Goal: Task Accomplishment & Management: Complete application form

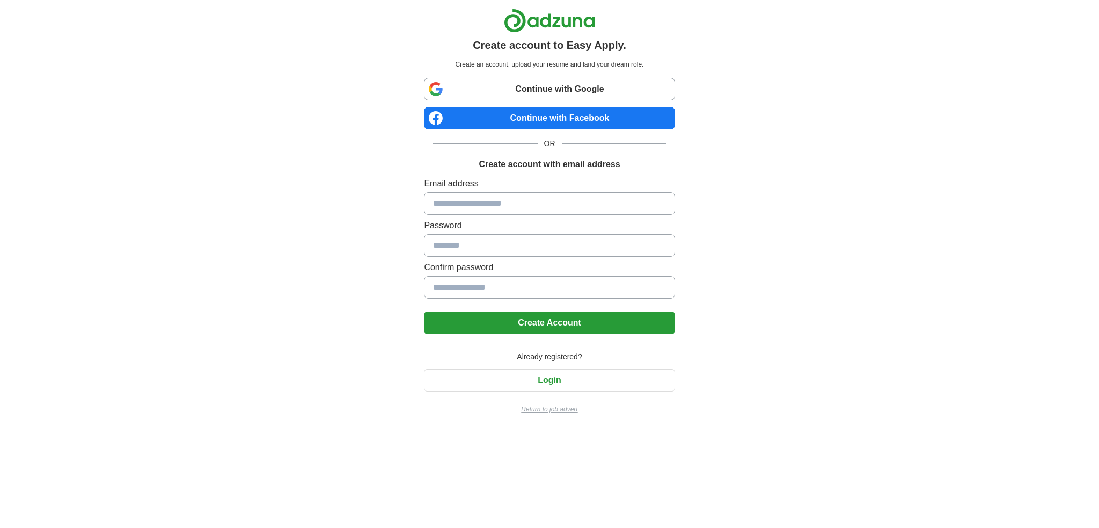
click at [563, 357] on span "Already registered?" at bounding box center [549, 356] width 78 height 11
click at [537, 208] on input at bounding box center [549, 203] width 251 height 23
type input "**********"
click at [485, 246] on input at bounding box center [549, 245] width 251 height 23
click at [456, 287] on input at bounding box center [549, 287] width 251 height 23
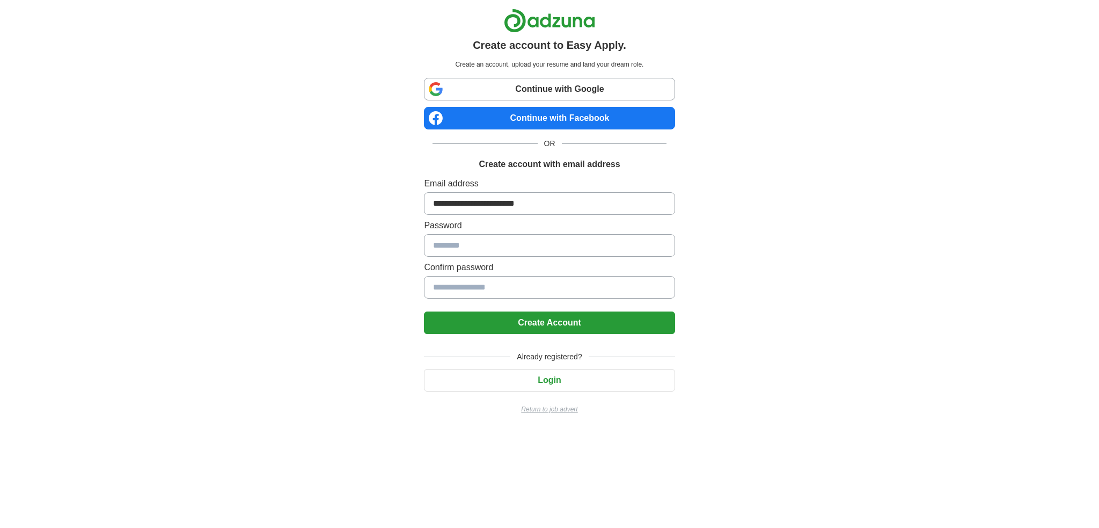
click at [581, 262] on label "Confirm password" at bounding box center [549, 267] width 251 height 13
click at [566, 242] on input at bounding box center [549, 245] width 251 height 23
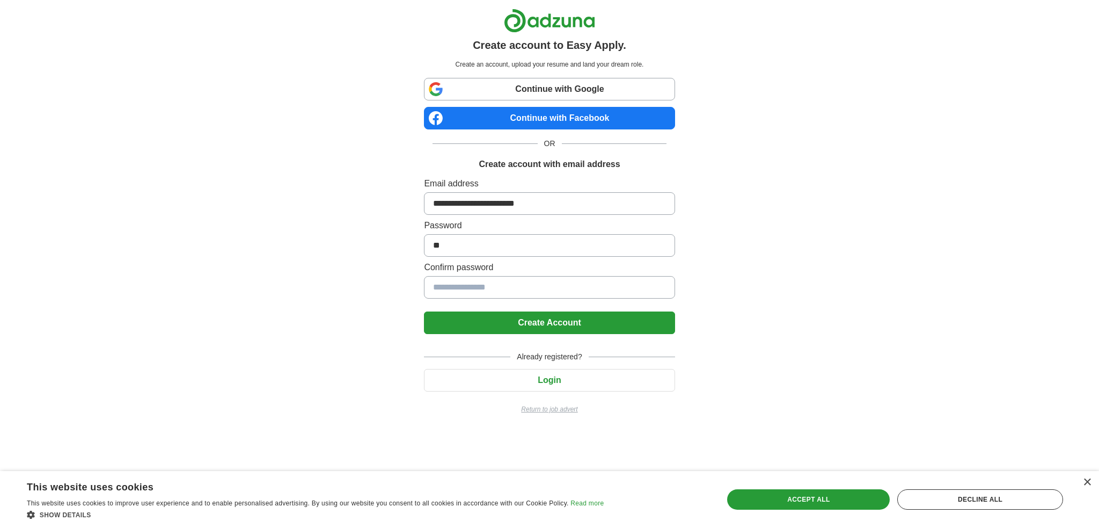
type input "*"
type input "**********"
click at [424, 311] on button "Create Account" at bounding box center [549, 322] width 251 height 23
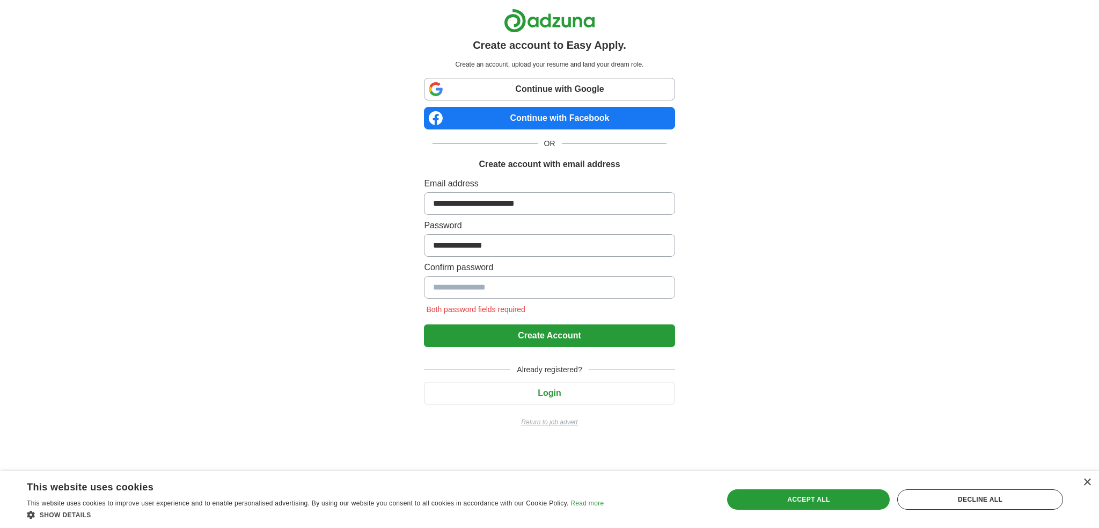
click at [548, 282] on input at bounding box center [549, 287] width 251 height 23
